Goal: Find specific page/section: Find specific page/section

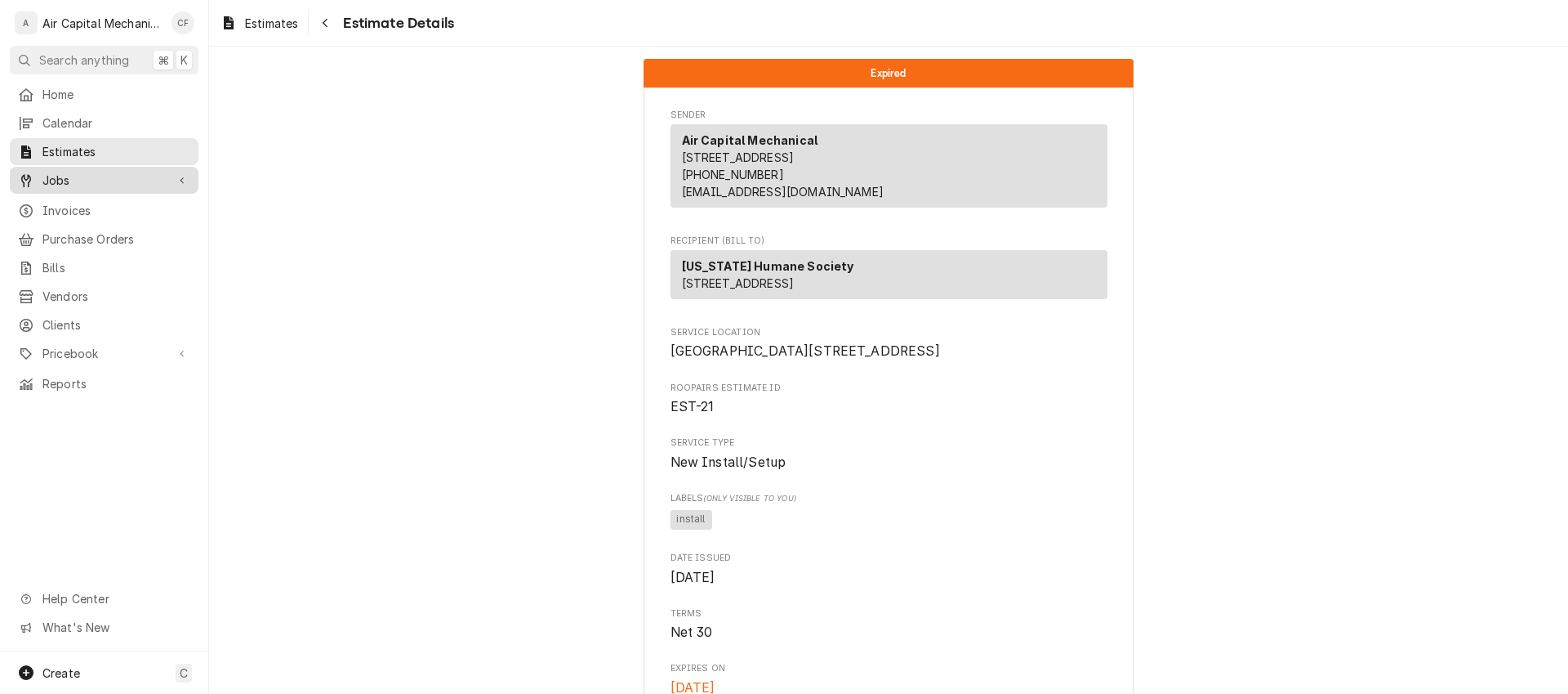
click at [106, 171] on span "Jobs" at bounding box center [104, 179] width 123 height 17
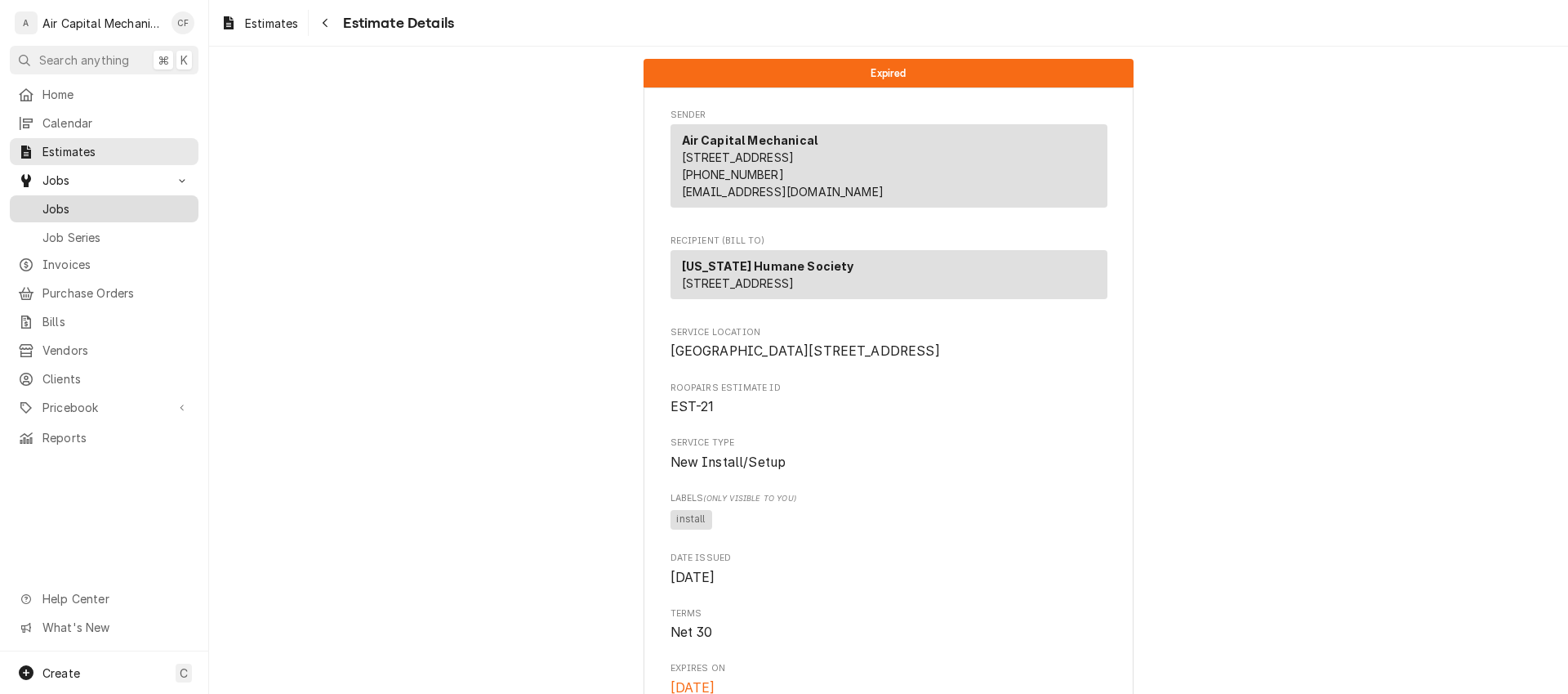
click at [117, 202] on span "Jobs" at bounding box center [117, 209] width 148 height 17
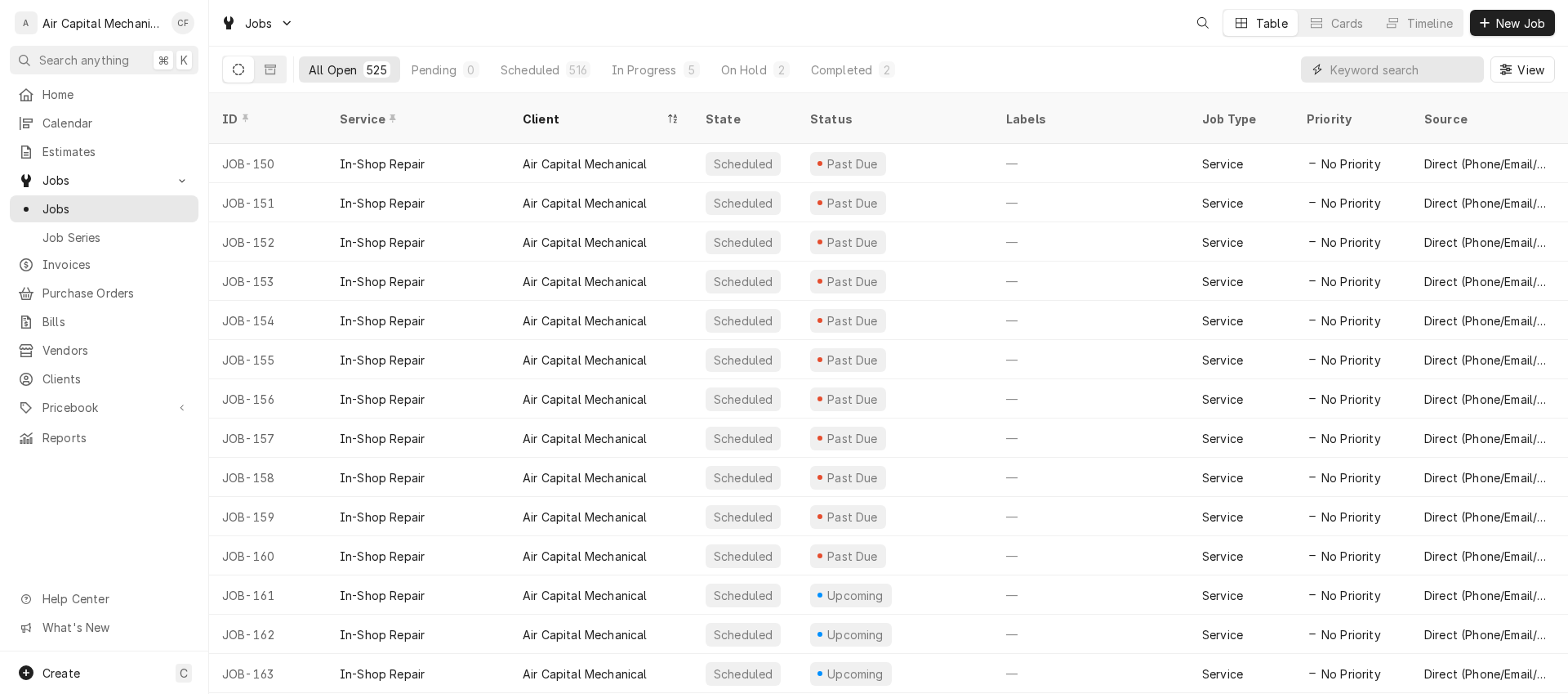
click at [1408, 79] on input "Dynamic Content Wrapper" at bounding box center [1403, 69] width 146 height 26
type input "[PERSON_NAME]"
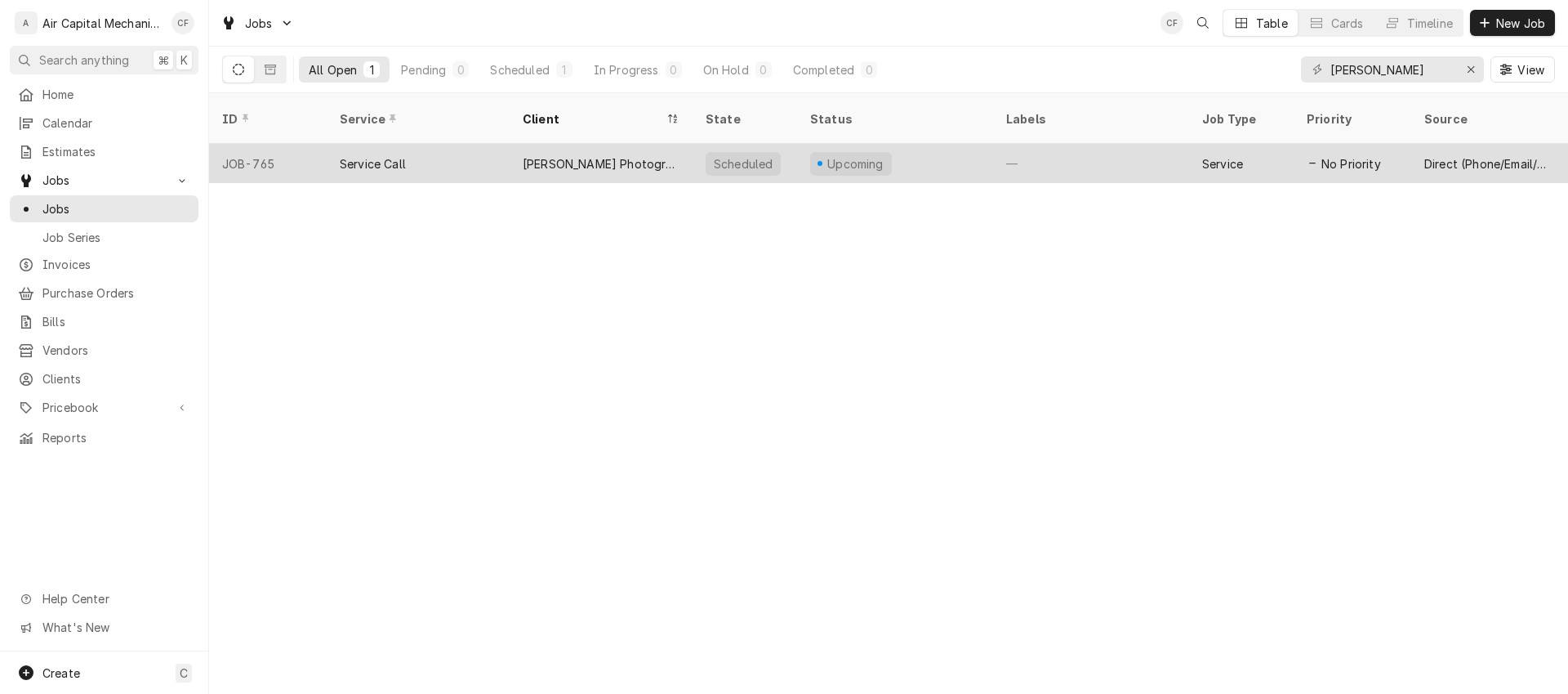
click at [1042, 144] on div "—" at bounding box center [1091, 163] width 196 height 39
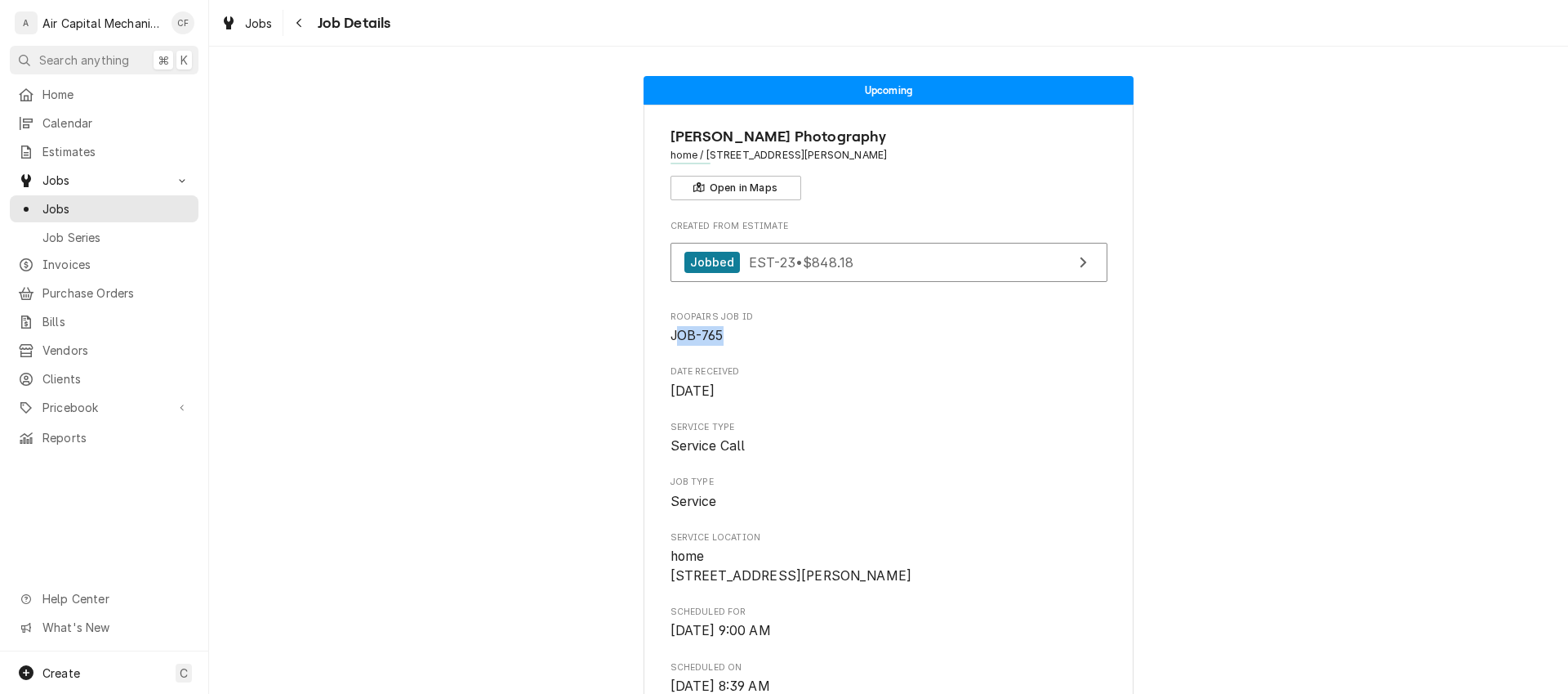
drag, startPoint x: 753, startPoint y: 341, endPoint x: 668, endPoint y: 335, distance: 85.2
click at [670, 335] on span "JOB-765" at bounding box center [889, 336] width 437 height 20
click at [969, 408] on div "Created From Estimate Jobbed EST-23 • $848.18 Roopairs Job ID JOB-765 Date Rece…" at bounding box center [889, 705] width 437 height 971
drag, startPoint x: 655, startPoint y: 338, endPoint x: 760, endPoint y: 339, distance: 105.0
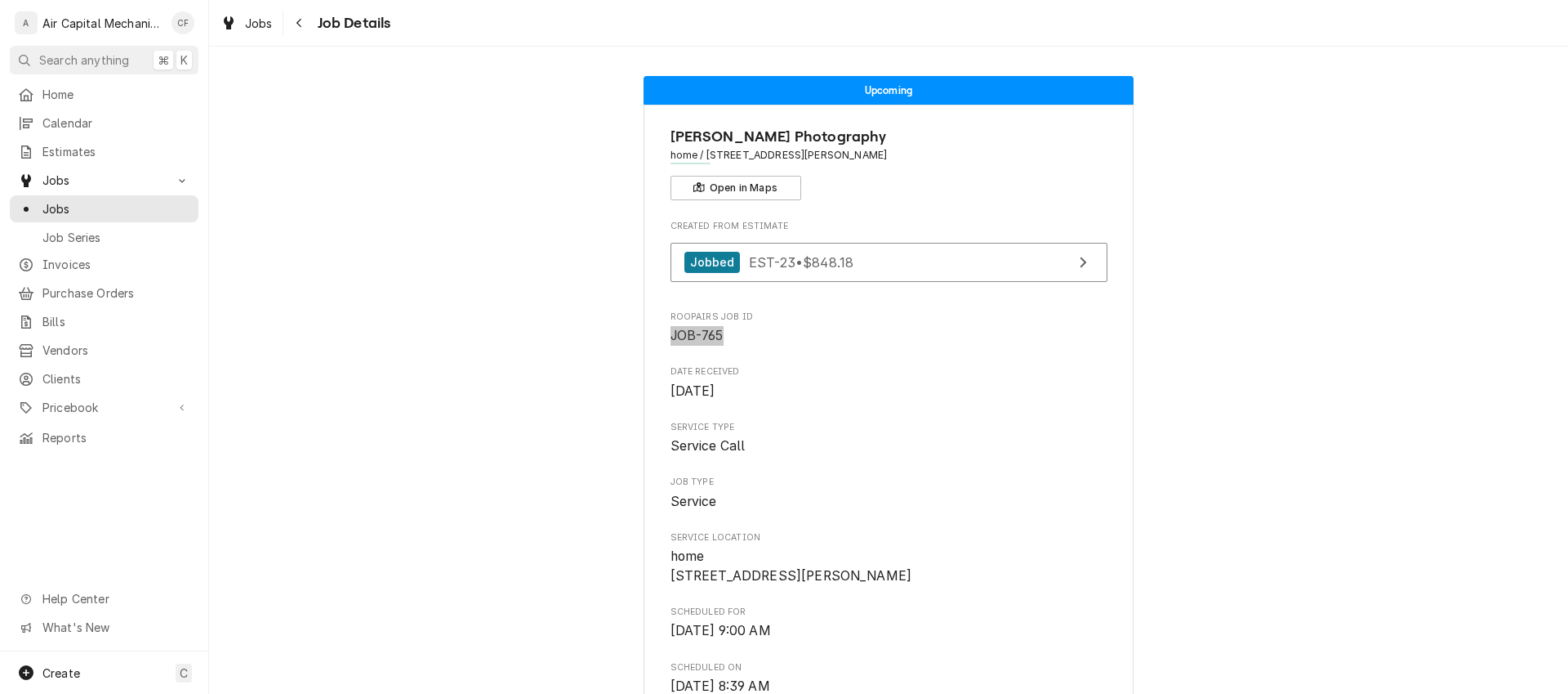
scroll to position [893, 0]
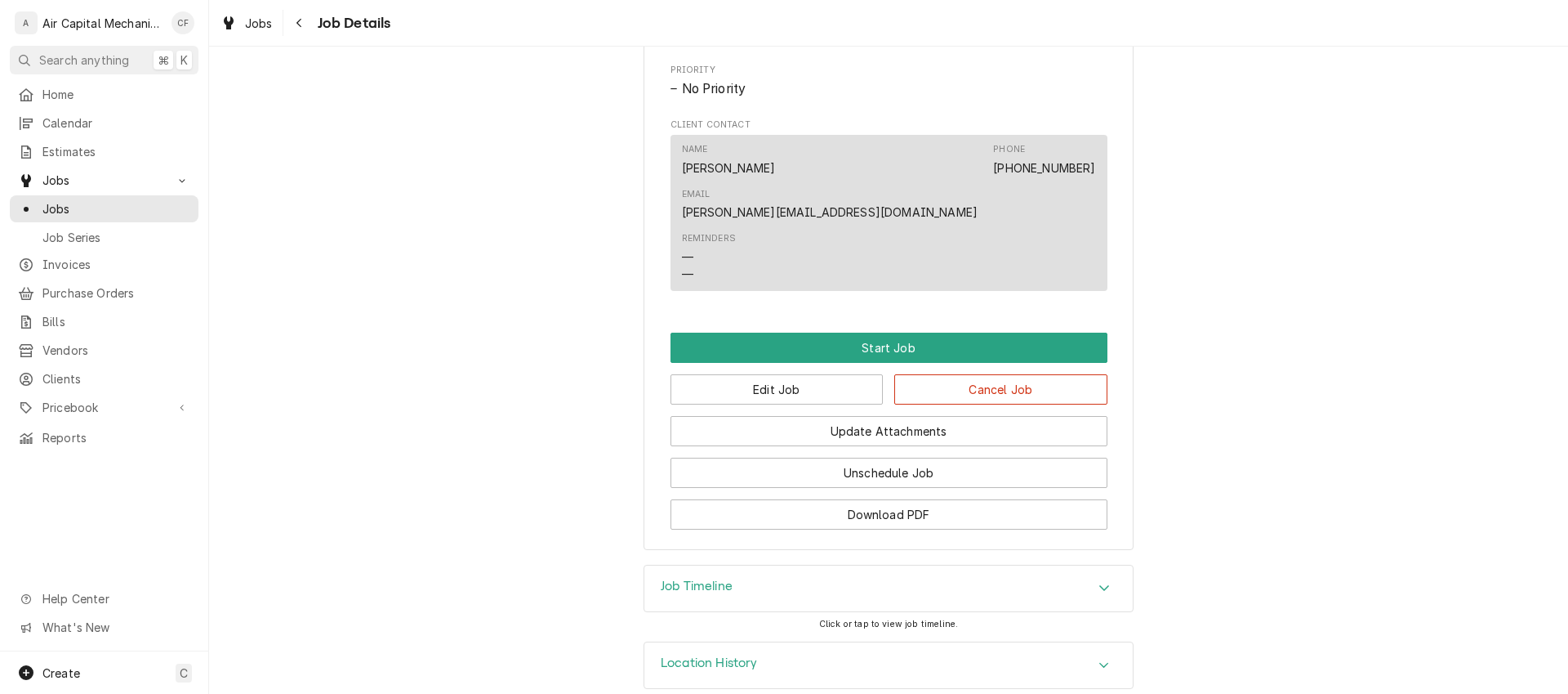
click at [1067, 575] on div "Job Timeline" at bounding box center [889, 588] width 488 height 46
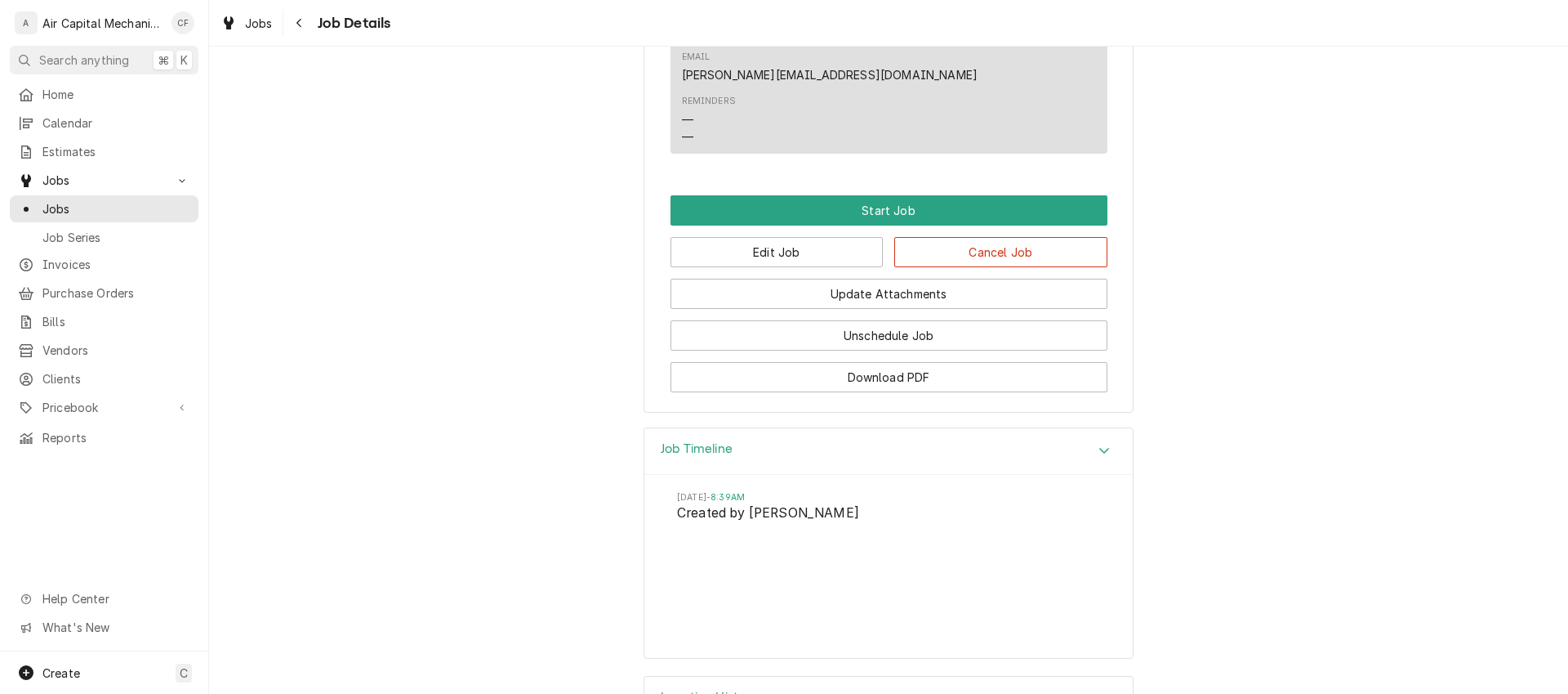
scroll to position [1063, 0]
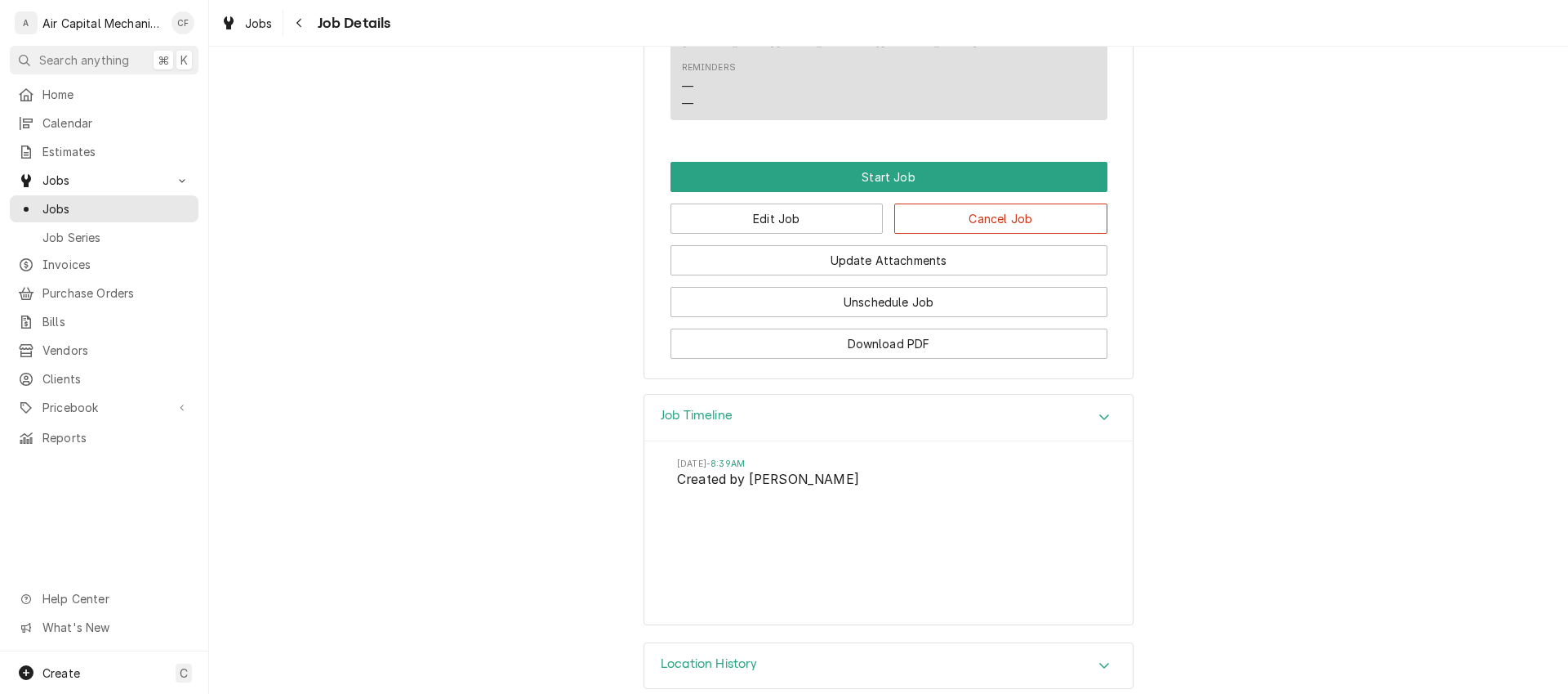
click at [1048, 647] on div "Location History" at bounding box center [889, 666] width 488 height 46
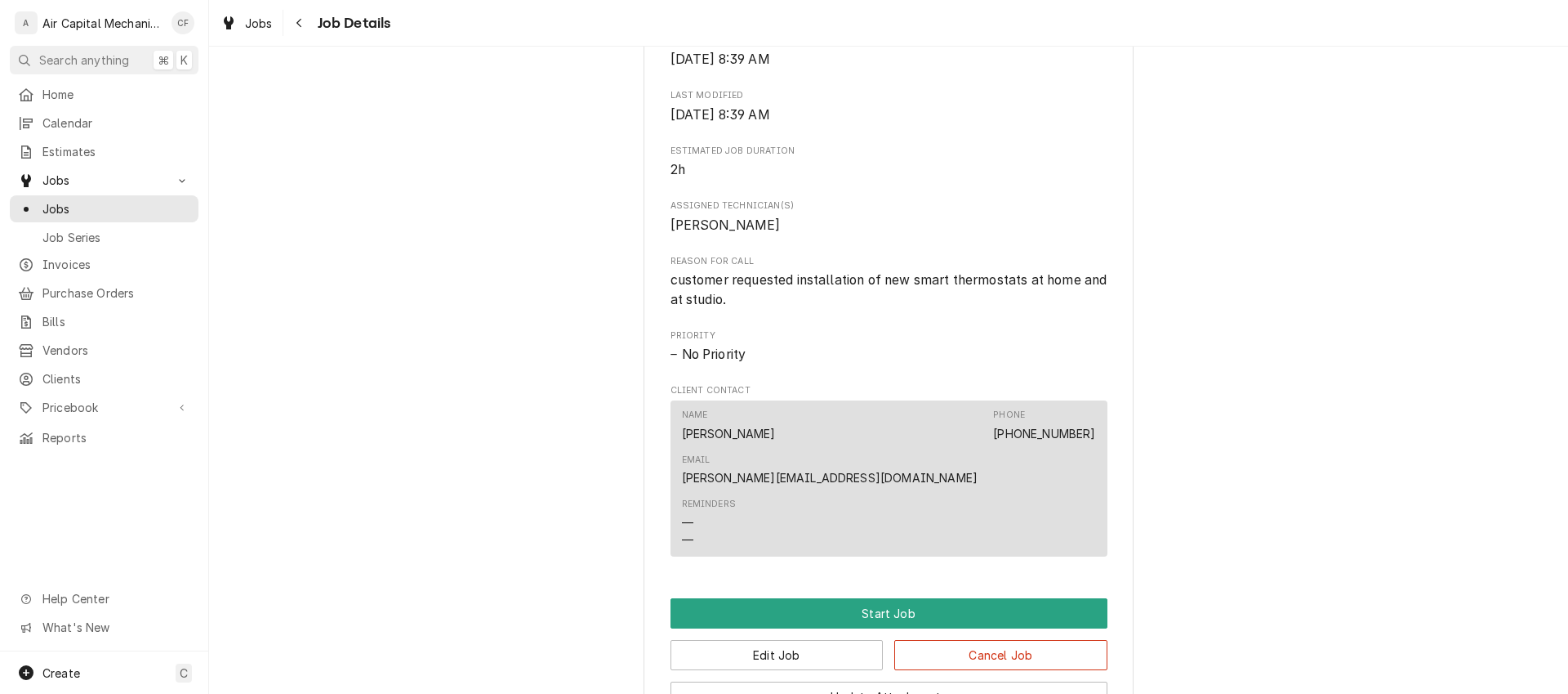
scroll to position [0, 0]
